Goal: Task Accomplishment & Management: Manage account settings

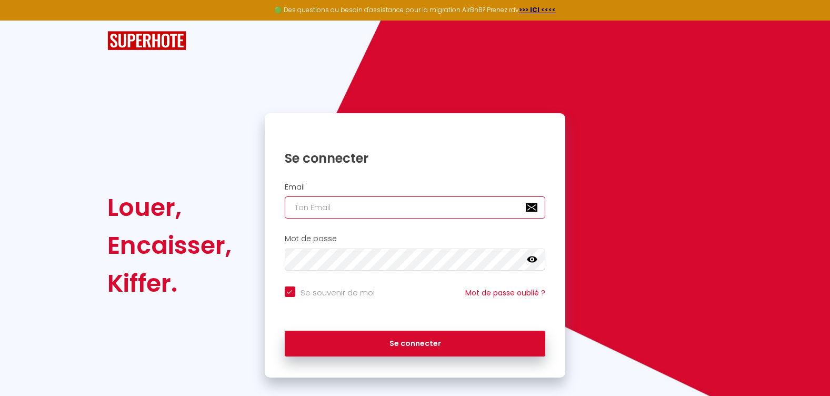
click at [334, 208] on input "email" at bounding box center [415, 207] width 261 height 22
type input "[EMAIL_ADDRESS][DOMAIN_NAME]"
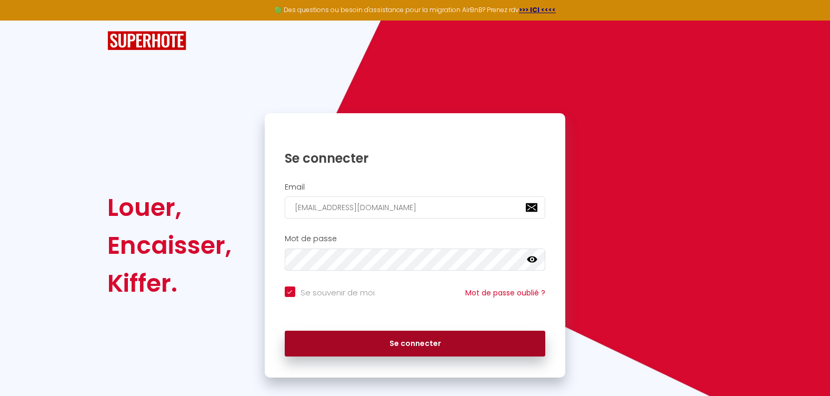
click at [434, 336] on button "Se connecter" at bounding box center [415, 344] width 261 height 26
checkbox input "true"
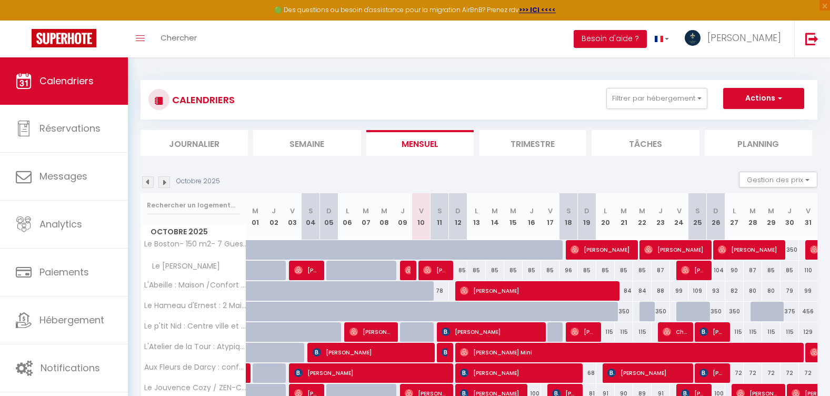
scroll to position [158, 0]
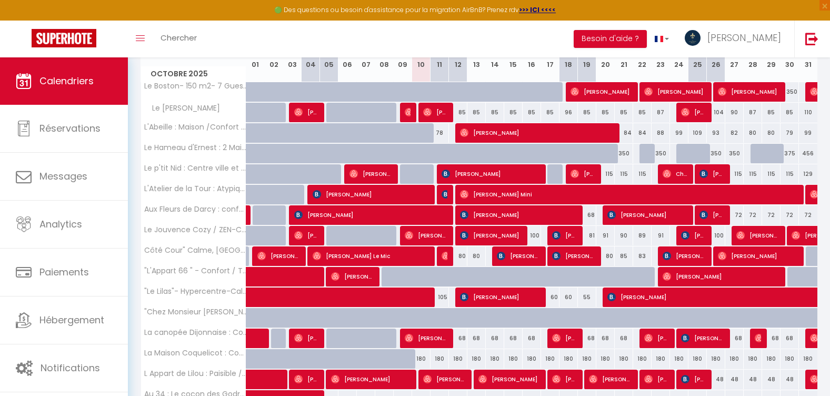
click at [462, 256] on div "80" at bounding box center [458, 255] width 18 height 19
type input "80"
type input "Dim 12 Octobre 2025"
type input "Lun 13 Octobre 2025"
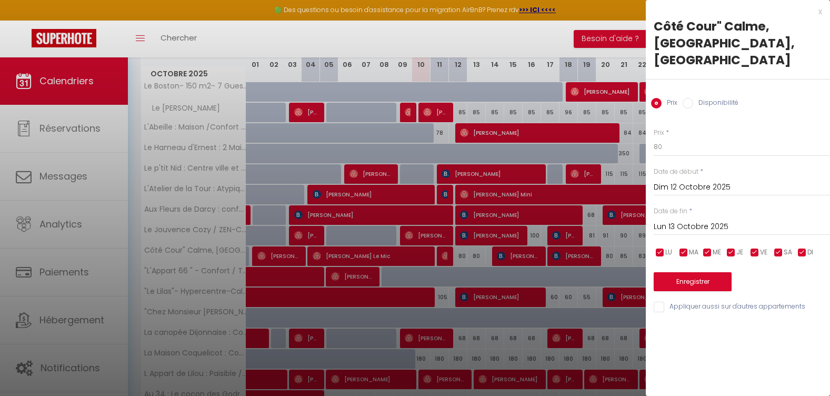
click at [702, 98] on label "Disponibilité" at bounding box center [715, 104] width 45 height 12
click at [693, 98] on input "Disponibilité" at bounding box center [688, 103] width 11 height 11
radio input "true"
radio input "false"
click at [686, 137] on select "Disponible Indisponible" at bounding box center [742, 147] width 176 height 20
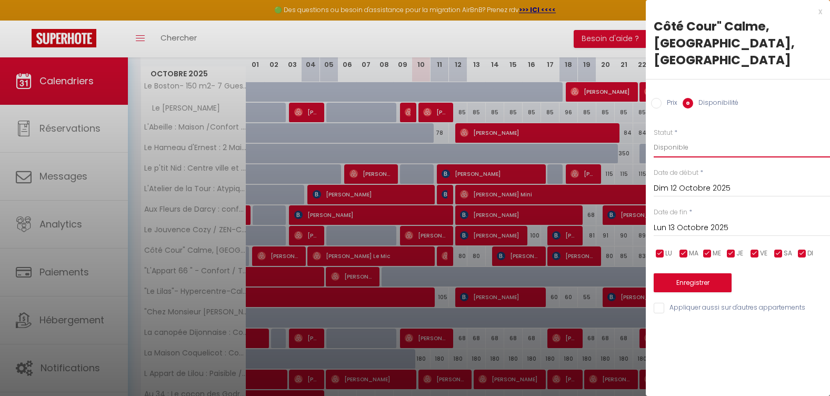
select select "0"
click at [654, 137] on select "Disponible Indisponible" at bounding box center [742, 147] width 176 height 20
click at [694, 273] on button "Enregistrer" at bounding box center [693, 282] width 78 height 19
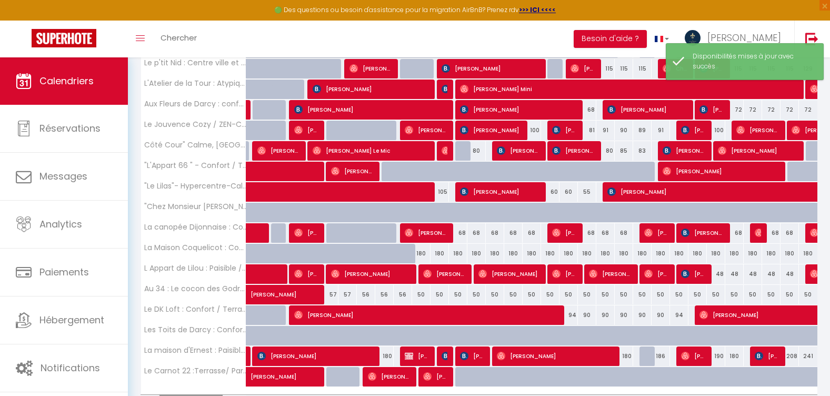
scroll to position [324, 0]
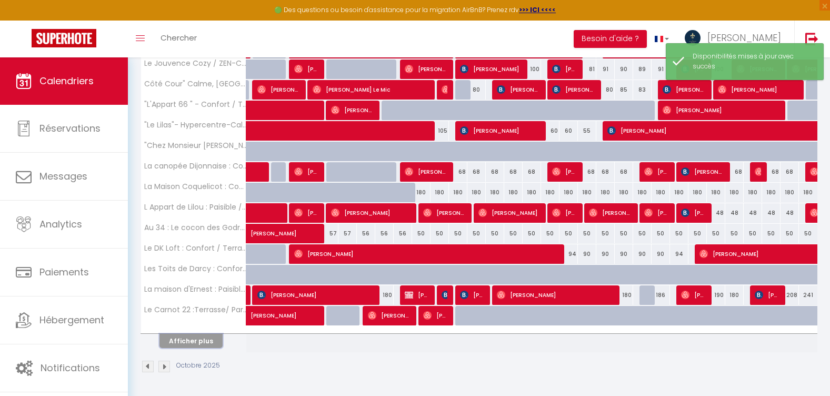
click at [212, 338] on button "Afficher plus" at bounding box center [191, 341] width 63 height 14
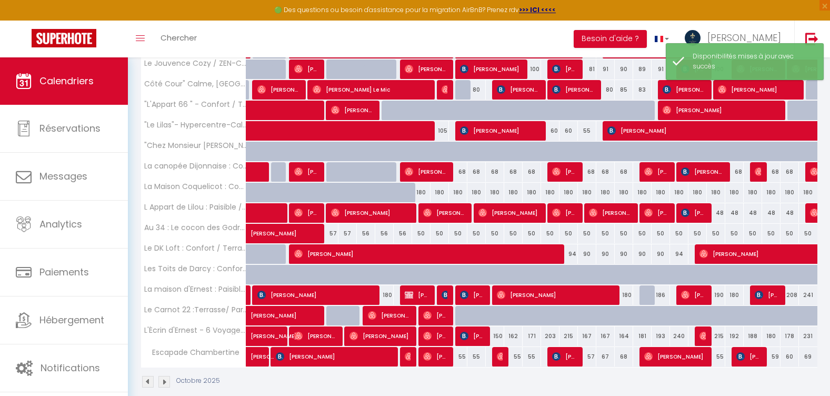
scroll to position [340, 0]
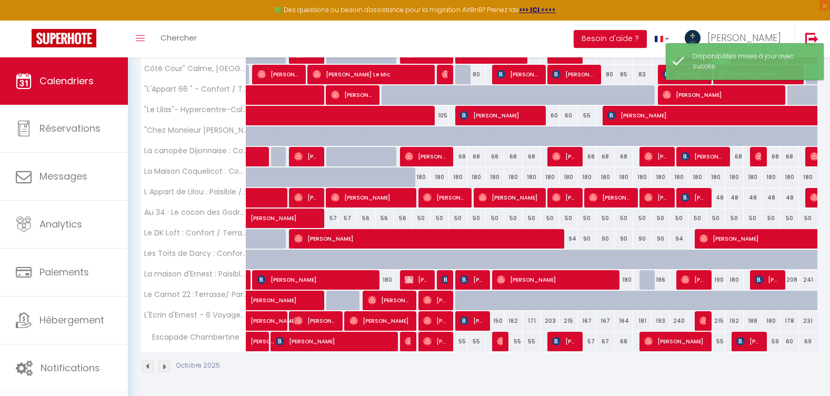
click at [456, 342] on div "55" at bounding box center [458, 341] width 18 height 19
select select "1"
type input "Dim 12 Octobre 2025"
type input "Lun 13 Octobre 2025"
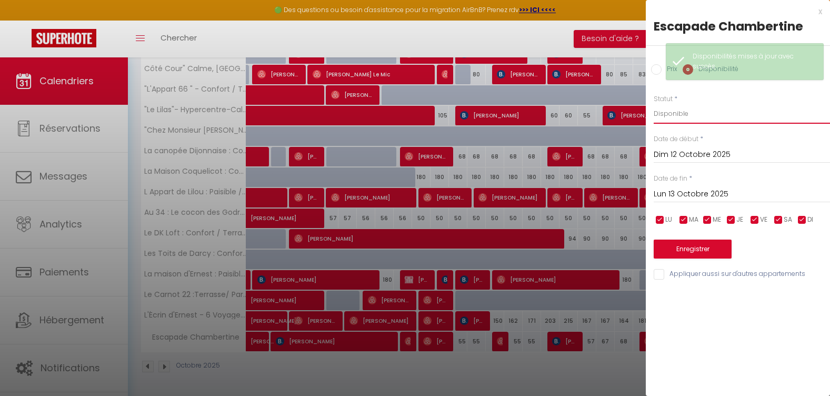
click at [687, 117] on select "Disponible Indisponible" at bounding box center [742, 114] width 176 height 20
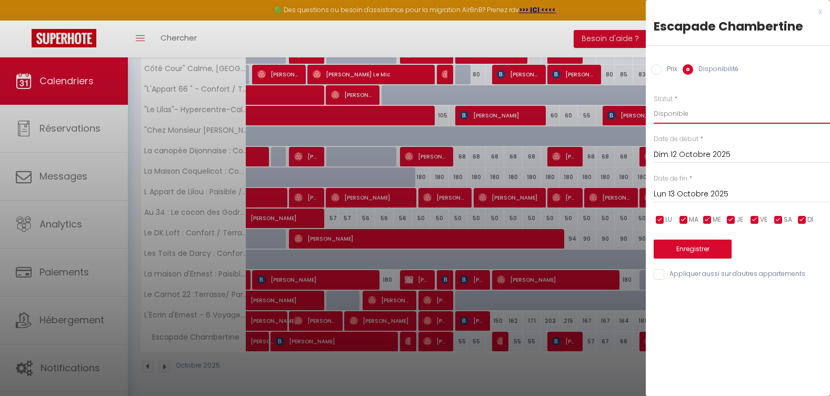
select select "0"
click at [654, 104] on select "Disponible Indisponible" at bounding box center [742, 114] width 176 height 20
click at [705, 243] on button "Enregistrer" at bounding box center [693, 249] width 78 height 19
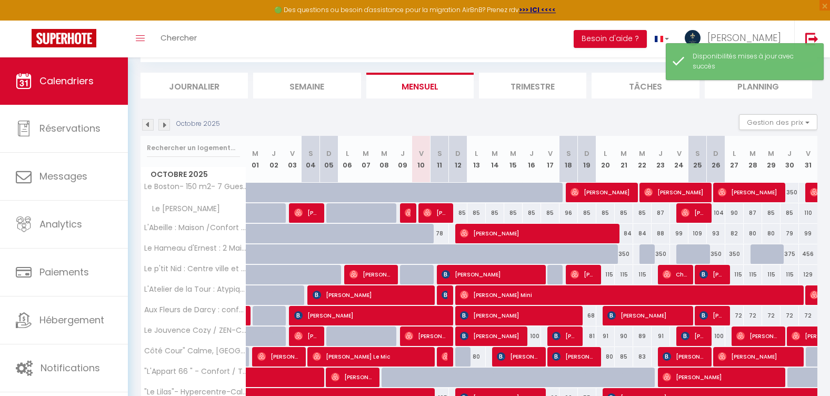
scroll to position [324, 0]
